Goal: Use online tool/utility: Utilize a website feature to perform a specific function

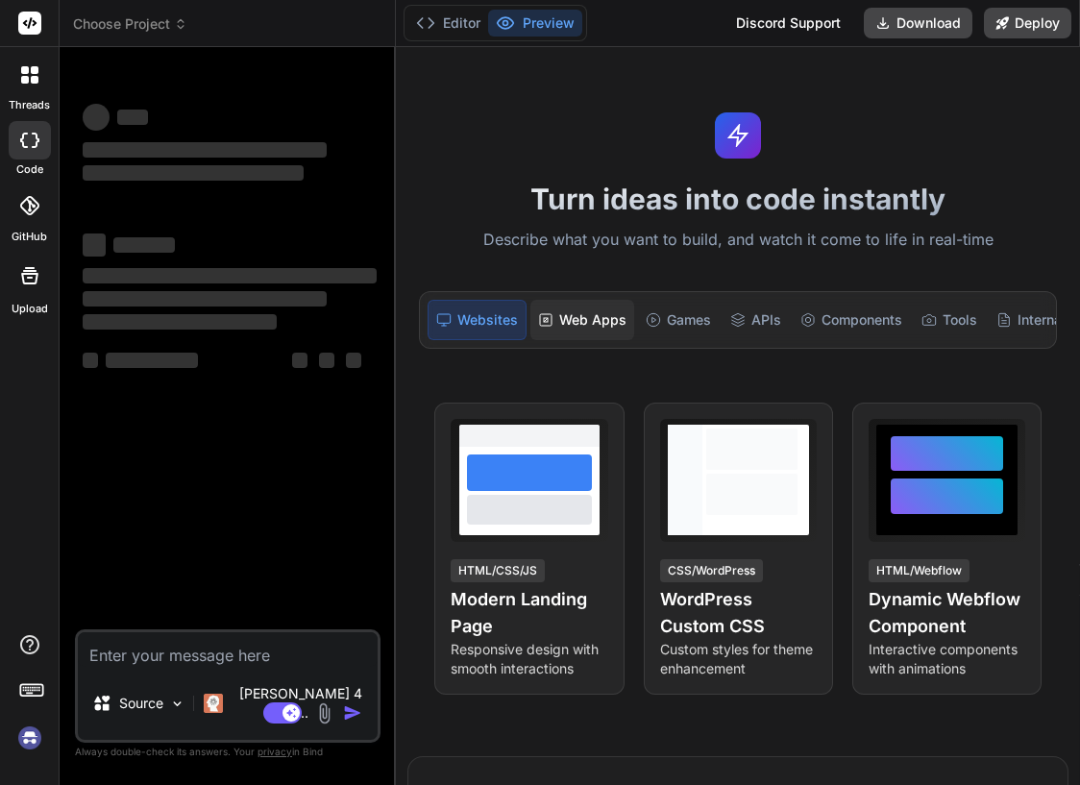
click at [592, 322] on div "Web Apps" at bounding box center [582, 320] width 104 height 40
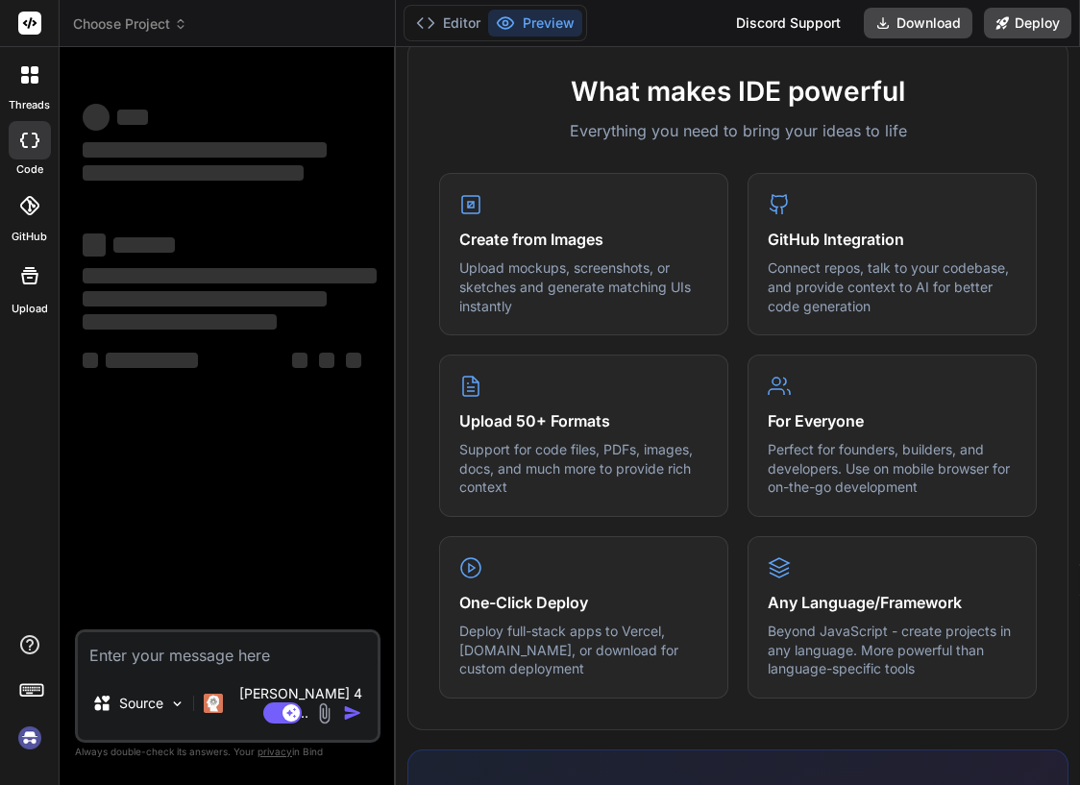
scroll to position [721, 0]
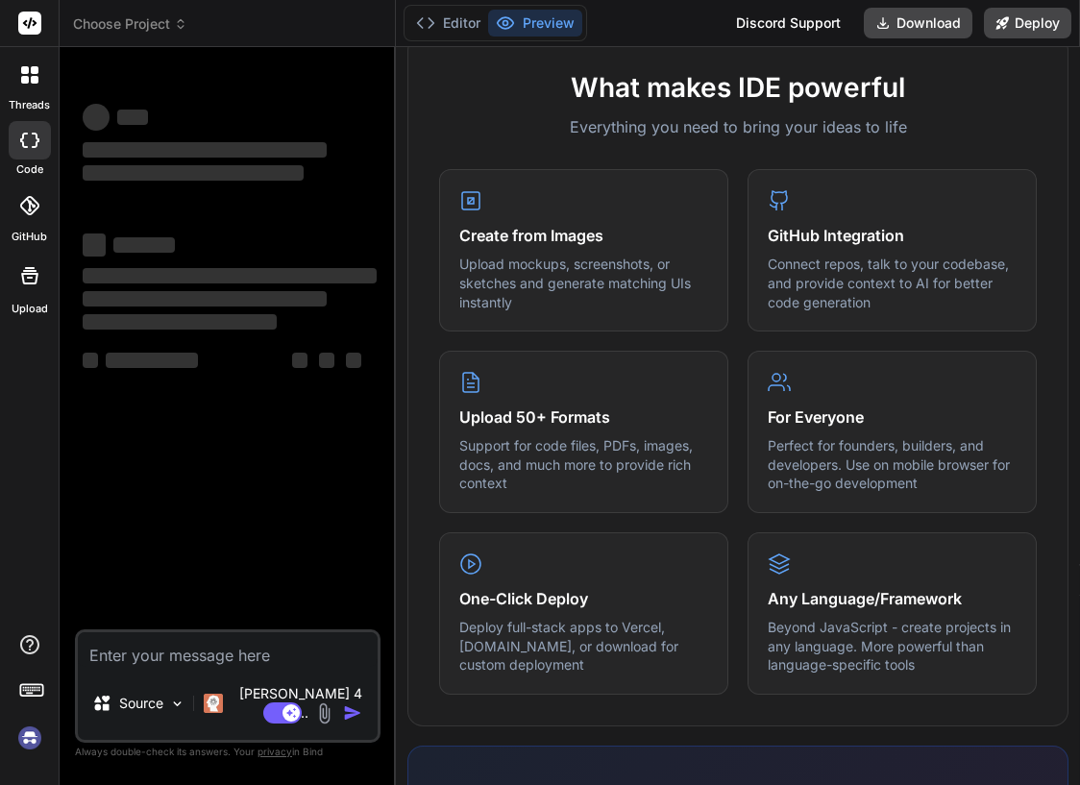
type textarea "x"
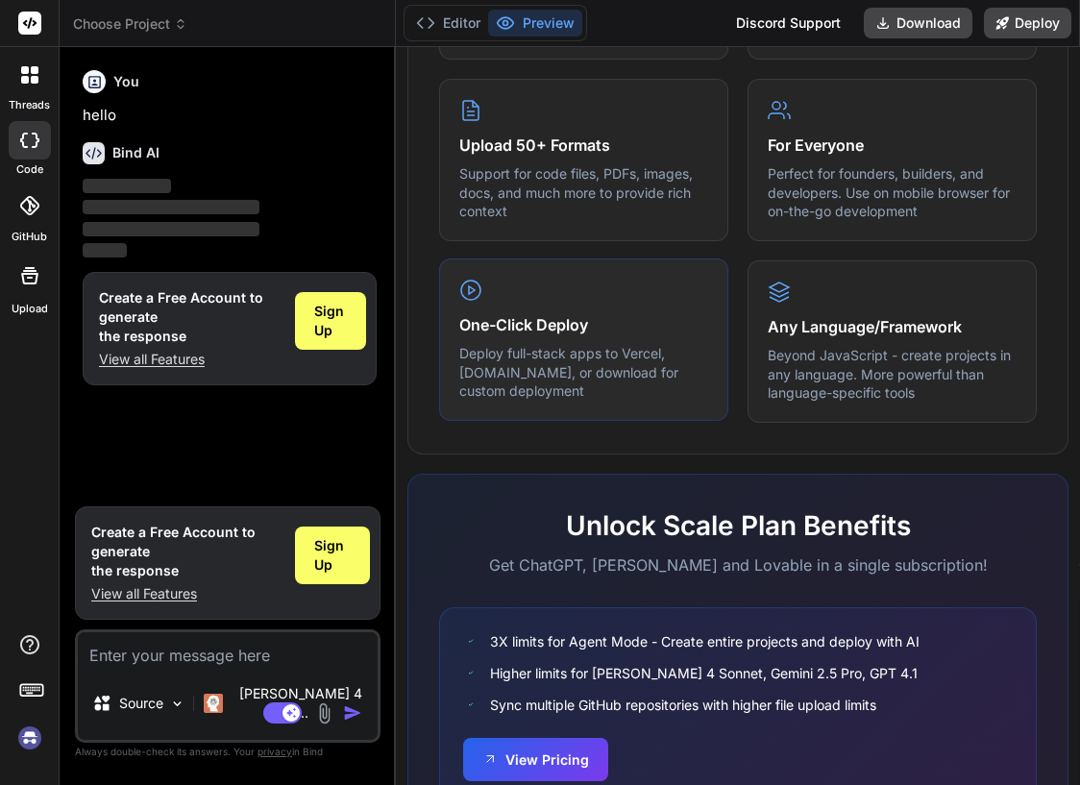
scroll to position [1095, 0]
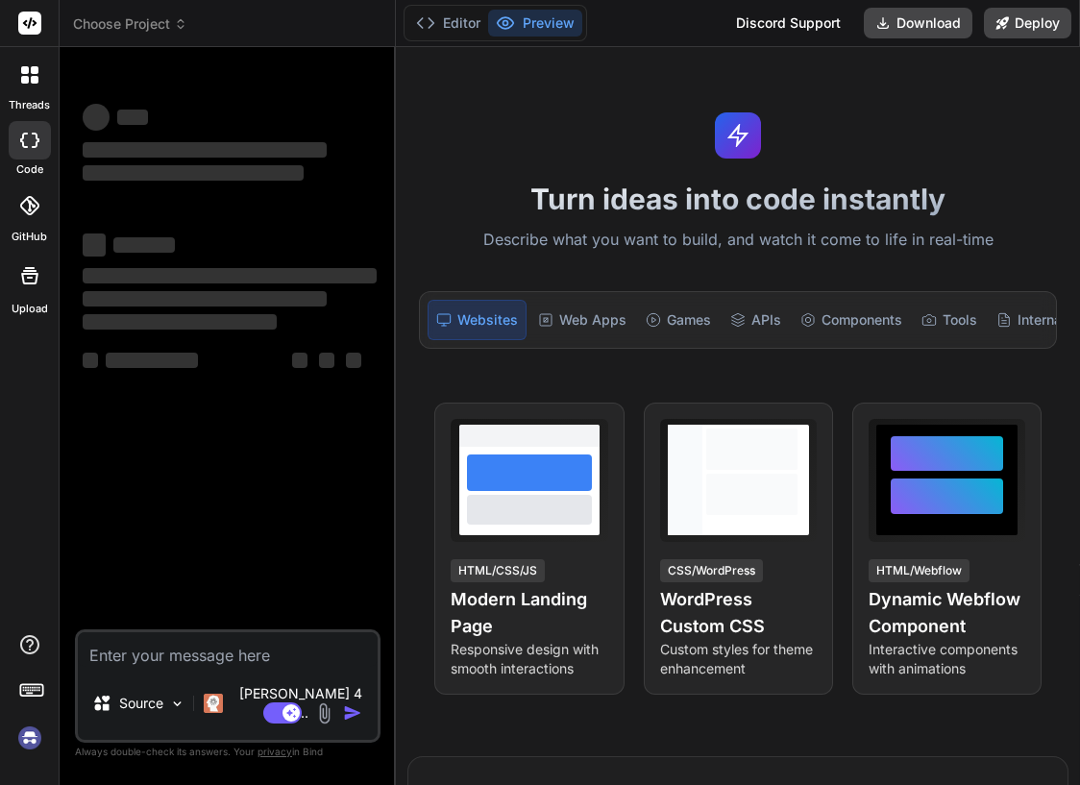
type textarea "x"
